Goal: Use online tool/utility: Utilize a website feature to perform a specific function

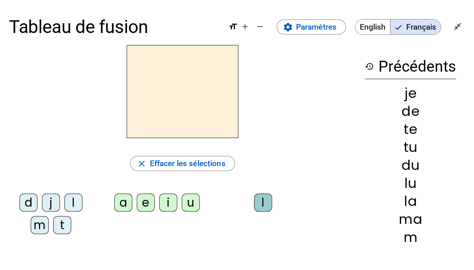
click at [170, 200] on div "i" at bounding box center [168, 202] width 18 height 18
click at [267, 198] on div "l" at bounding box center [263, 202] width 18 height 18
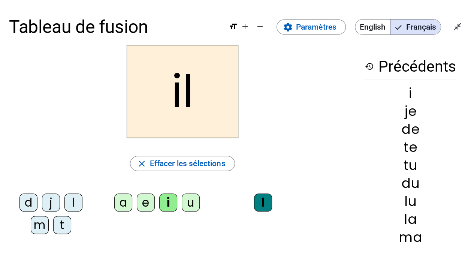
click at [37, 229] on div "m" at bounding box center [40, 225] width 18 height 18
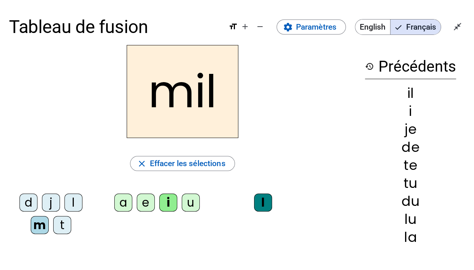
click at [122, 206] on div "a" at bounding box center [123, 202] width 18 height 18
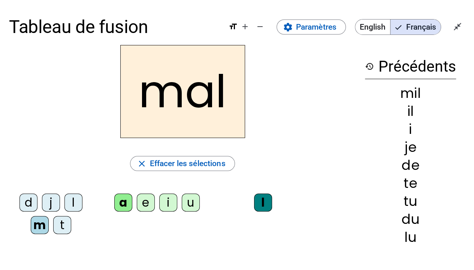
click at [261, 200] on div "l" at bounding box center [263, 202] width 18 height 18
click at [201, 167] on span "Effacer les sélections" at bounding box center [187, 162] width 76 height 13
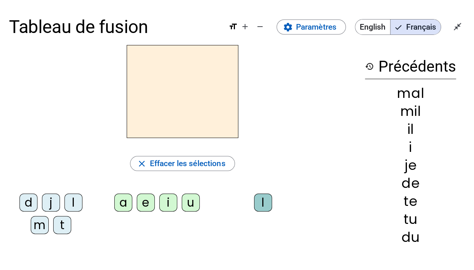
click at [34, 230] on div "m" at bounding box center [40, 225] width 18 height 18
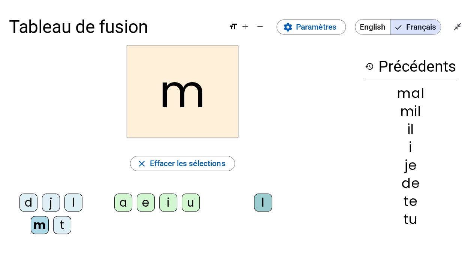
click at [123, 201] on div "a" at bounding box center [123, 202] width 18 height 18
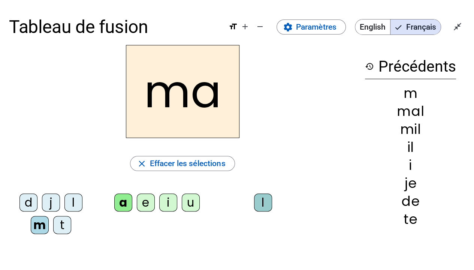
click at [69, 200] on div "l" at bounding box center [73, 202] width 18 height 18
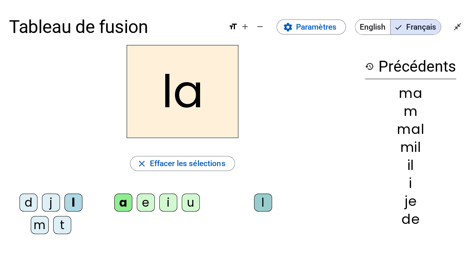
click at [183, 204] on div "u" at bounding box center [191, 202] width 18 height 18
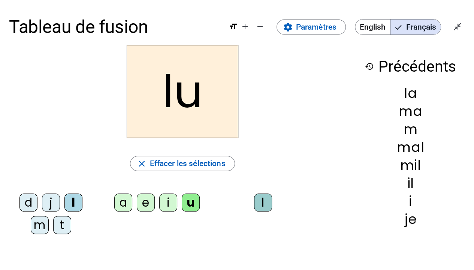
click at [33, 204] on div "d" at bounding box center [28, 202] width 18 height 18
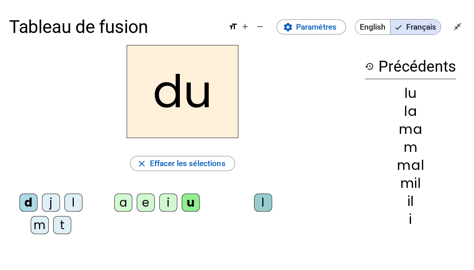
click at [61, 223] on div "t" at bounding box center [62, 225] width 18 height 18
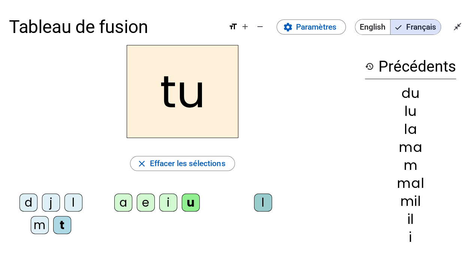
click at [150, 201] on div "e" at bounding box center [146, 202] width 18 height 18
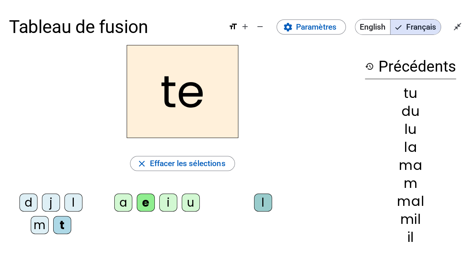
click at [31, 203] on div "d" at bounding box center [28, 202] width 18 height 18
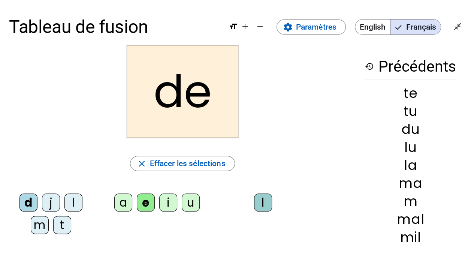
click at [54, 207] on div "j" at bounding box center [51, 202] width 18 height 18
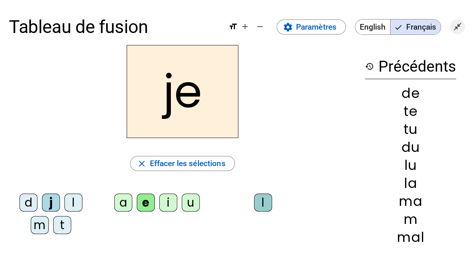
click at [456, 23] on mat-icon "close_fullscreen" at bounding box center [457, 26] width 9 height 9
